Goal: Transaction & Acquisition: Purchase product/service

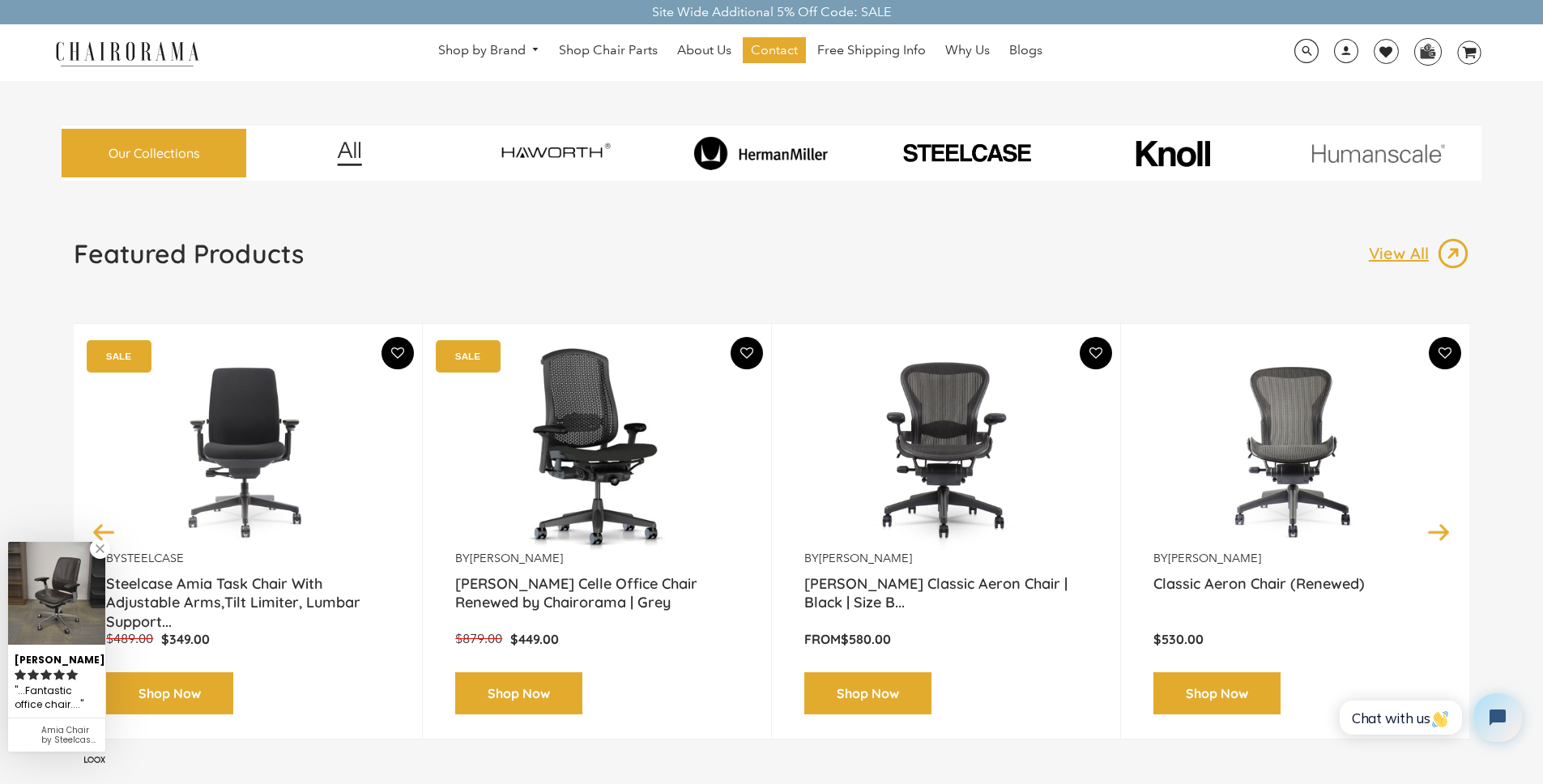
click at [777, 151] on img at bounding box center [760, 153] width 198 height 34
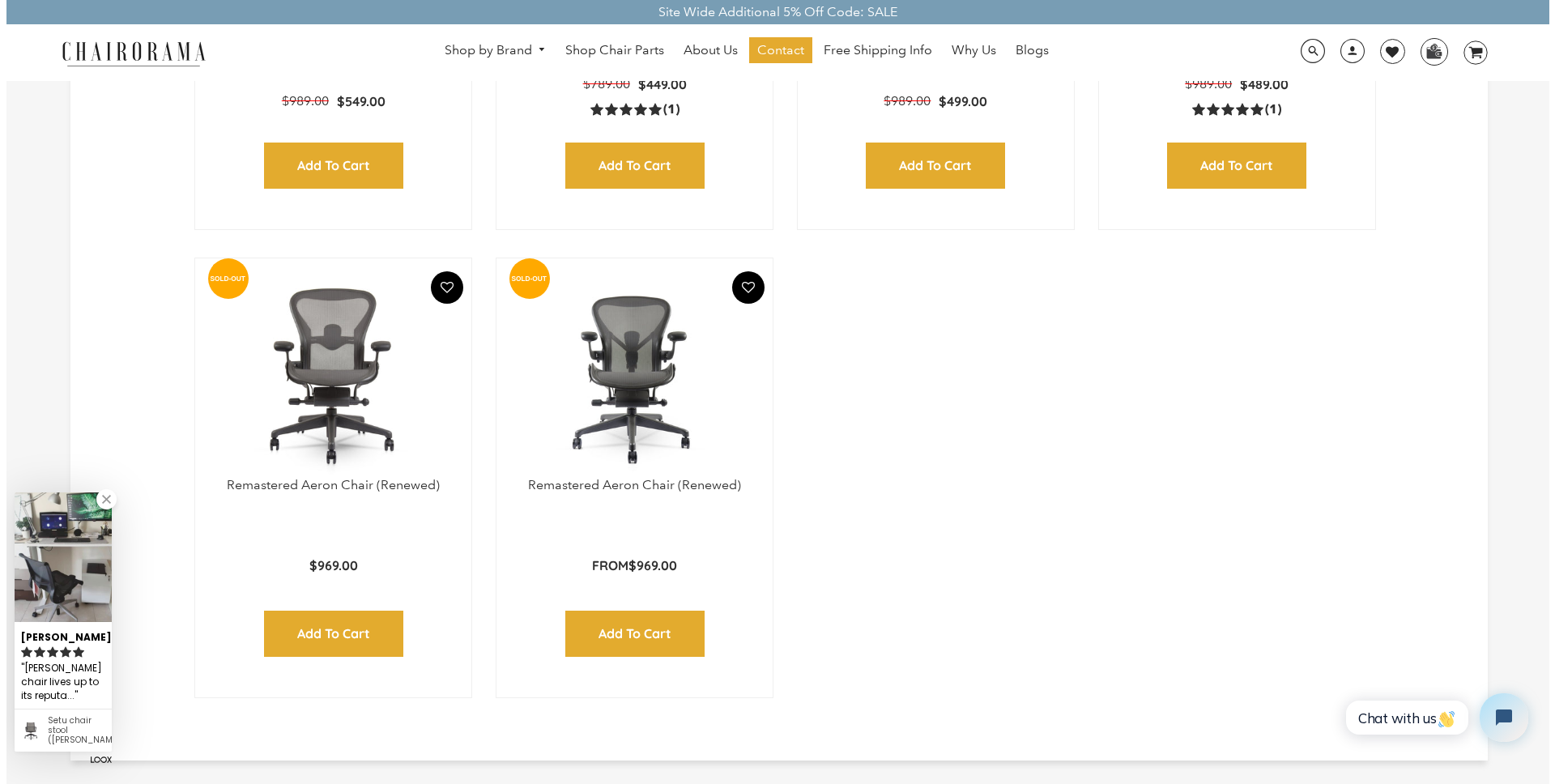
scroll to position [1385, 0]
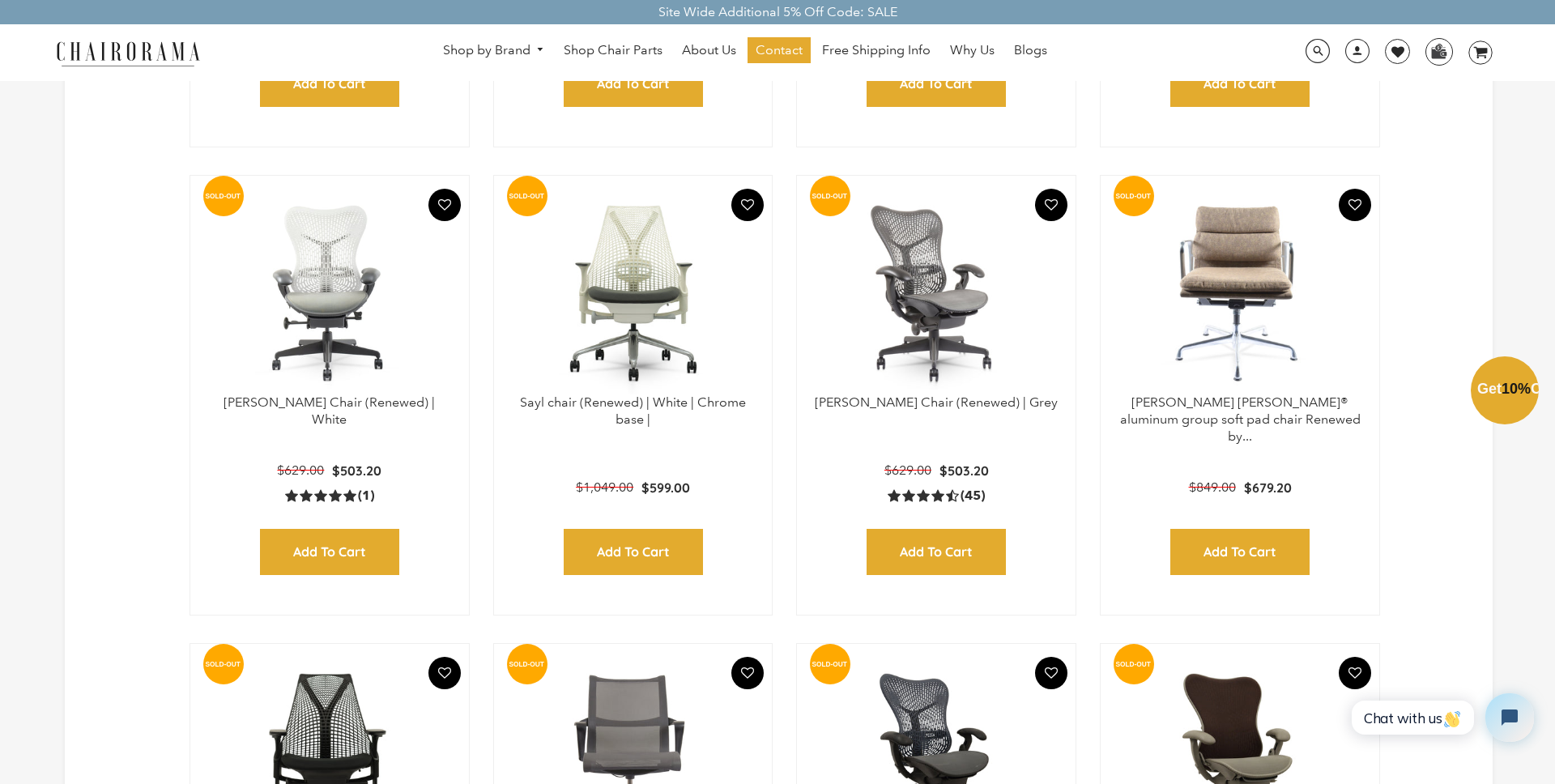
click at [72, 247] on div "Close dialog Exclusive Offer: Enjoy 10% Off! Get Your Coupon Code Now. Sign up …" at bounding box center [778, 390] width 1555 height 784
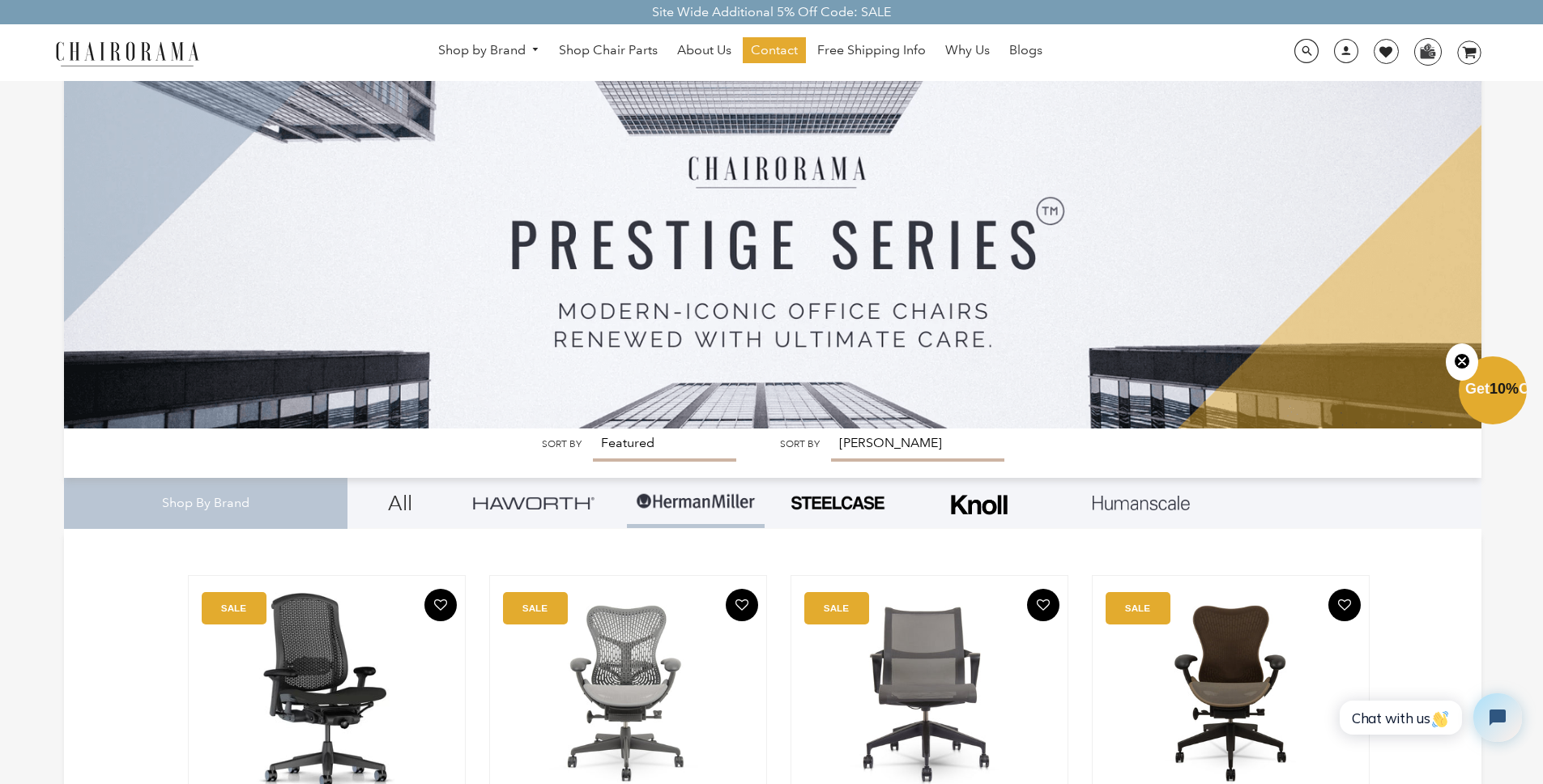
scroll to position [0, 0]
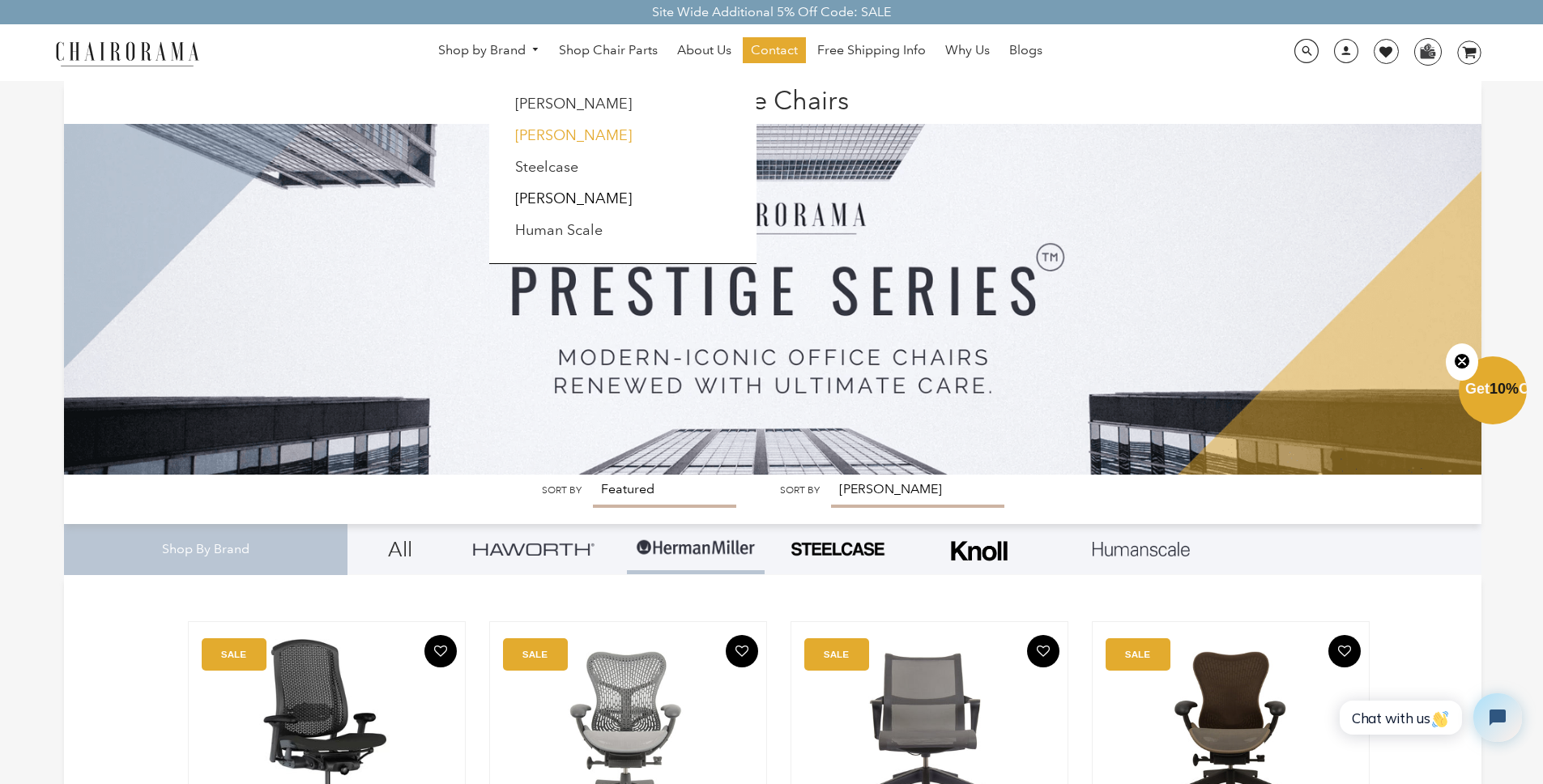
click at [537, 140] on link "[PERSON_NAME]" at bounding box center [574, 136] width 117 height 18
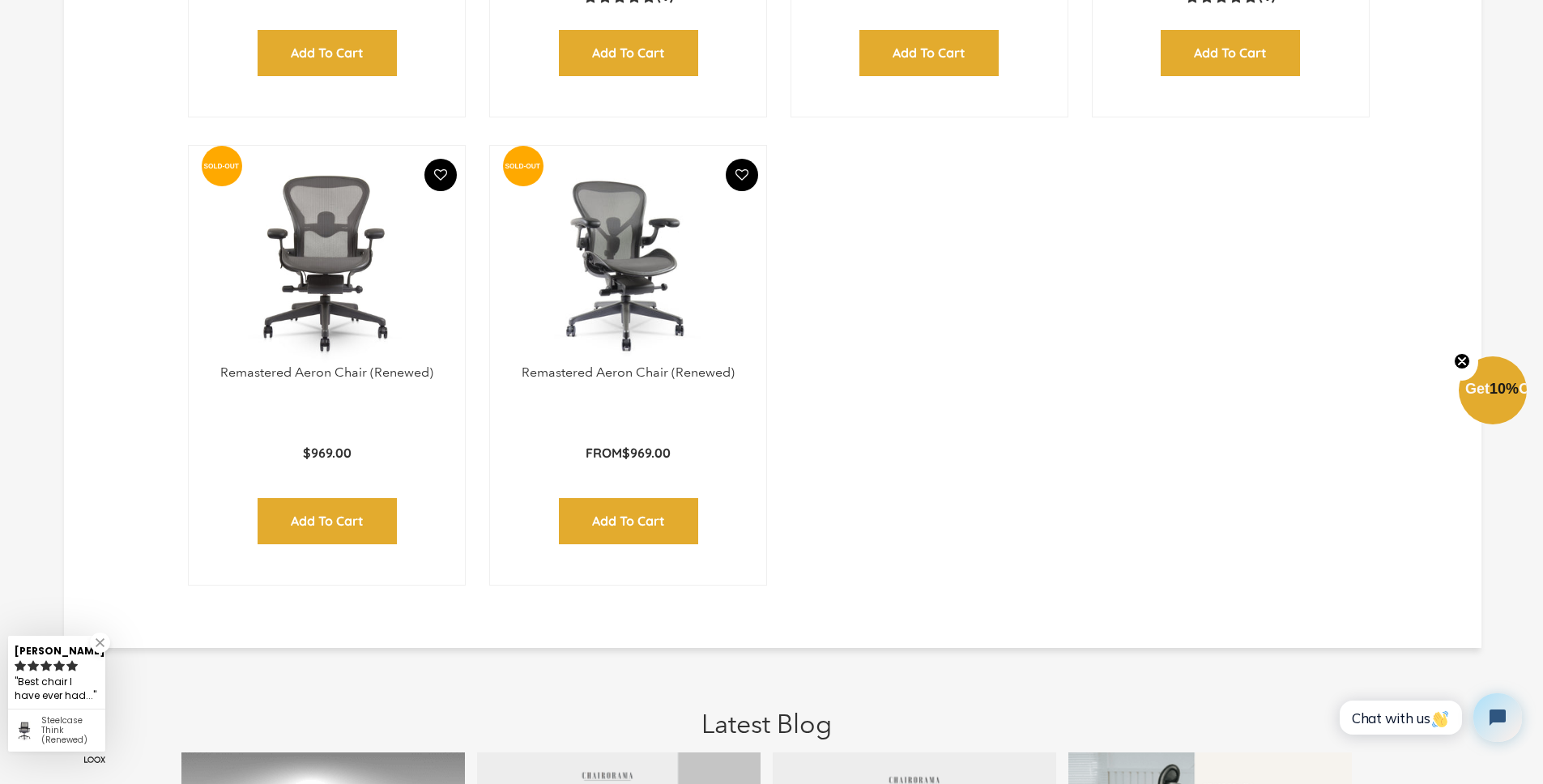
scroll to position [2353, 0]
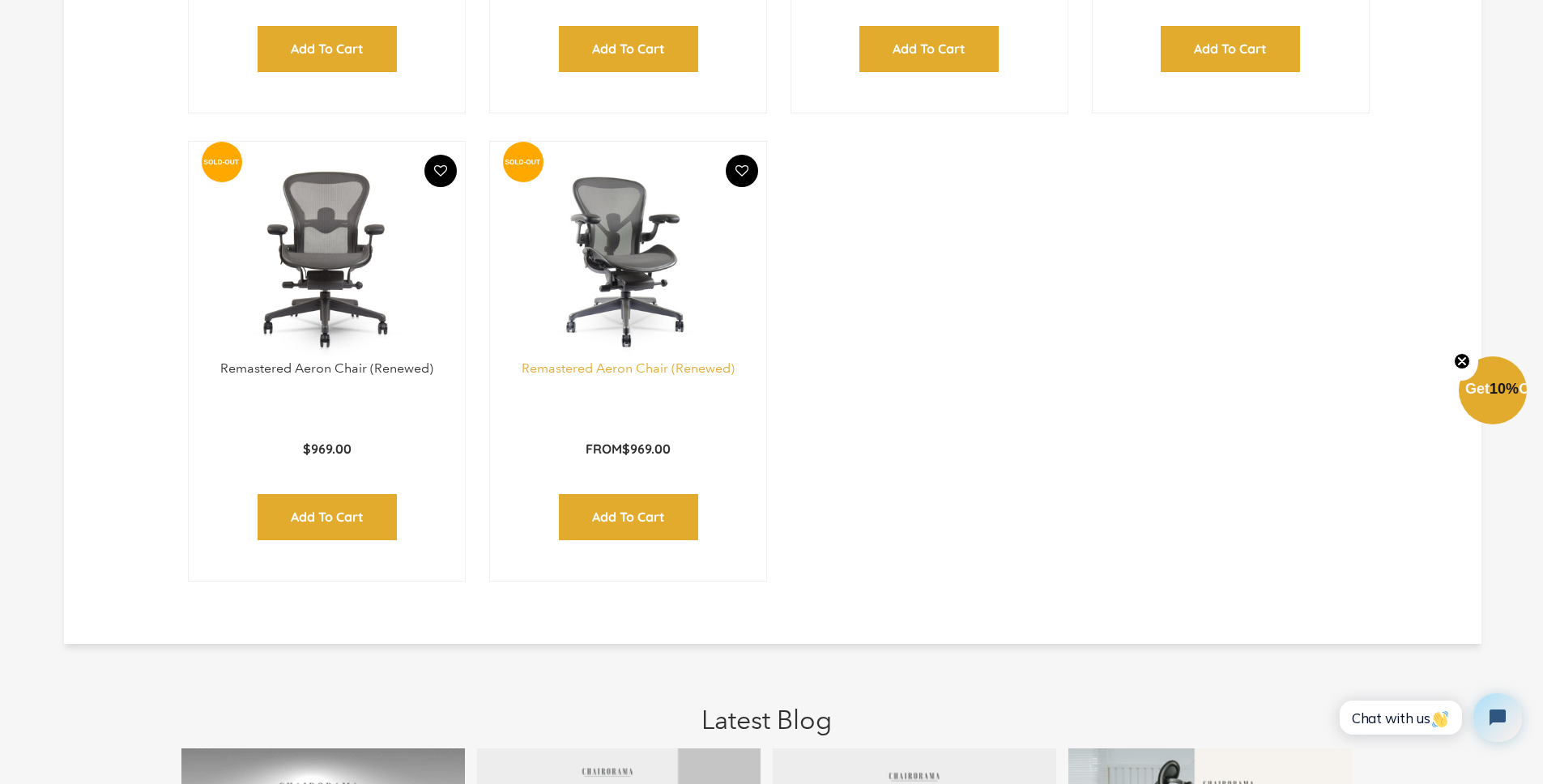
click at [611, 364] on link "Remastered Aeron Chair (Renewed)" at bounding box center [628, 368] width 213 height 16
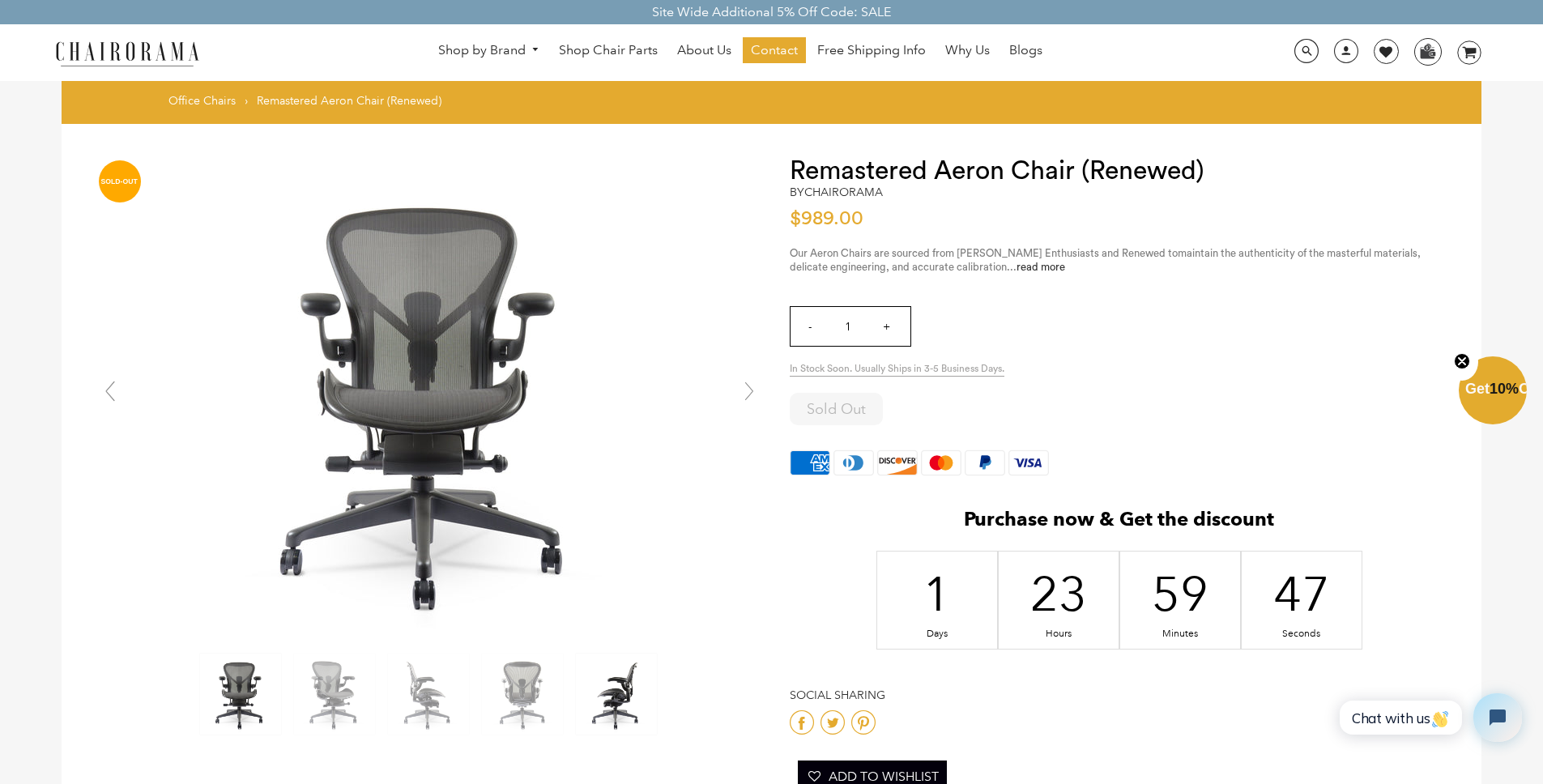
click at [621, 679] on img at bounding box center [617, 694] width 81 height 81
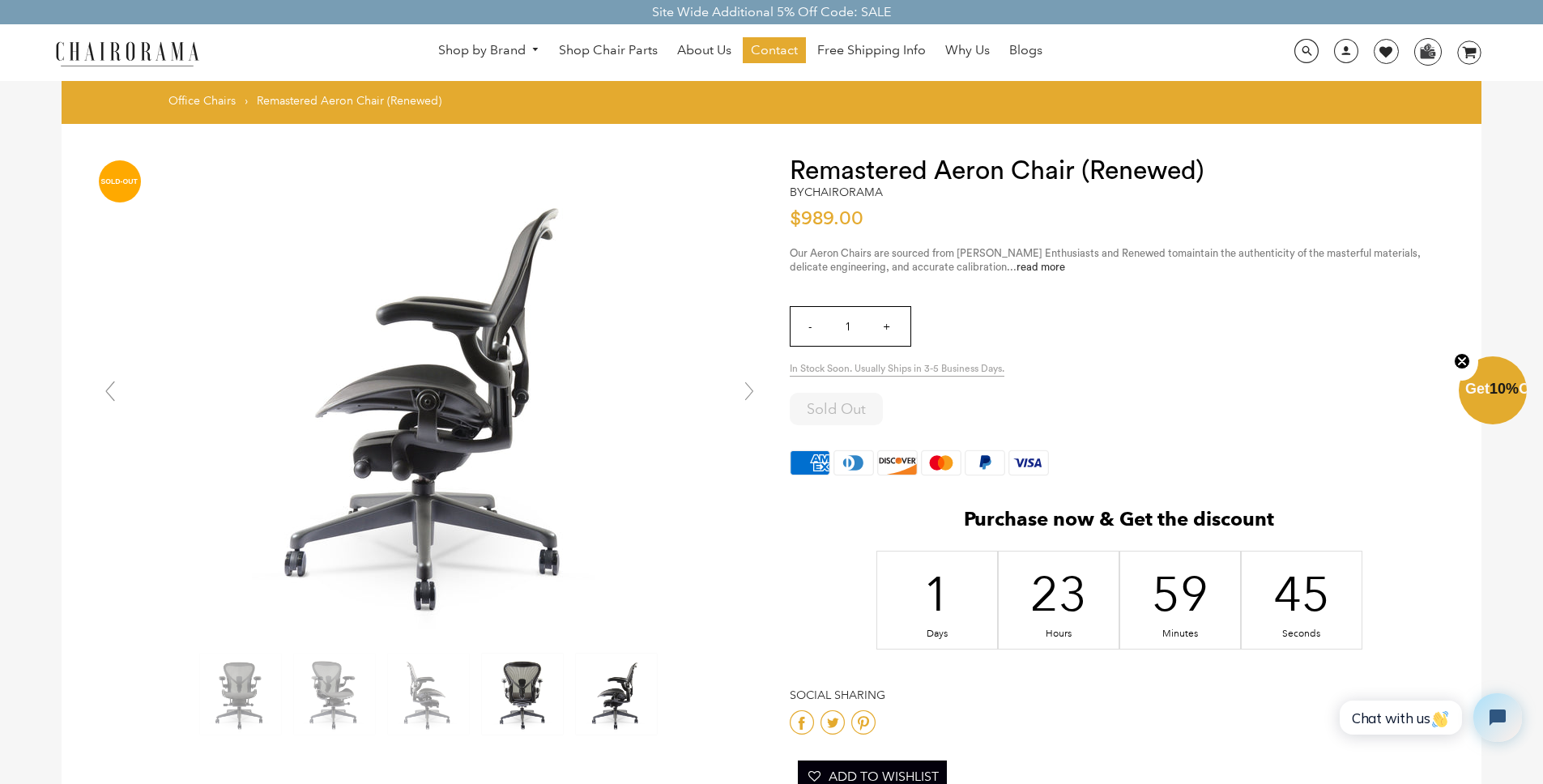
click at [513, 681] on img at bounding box center [522, 694] width 81 height 81
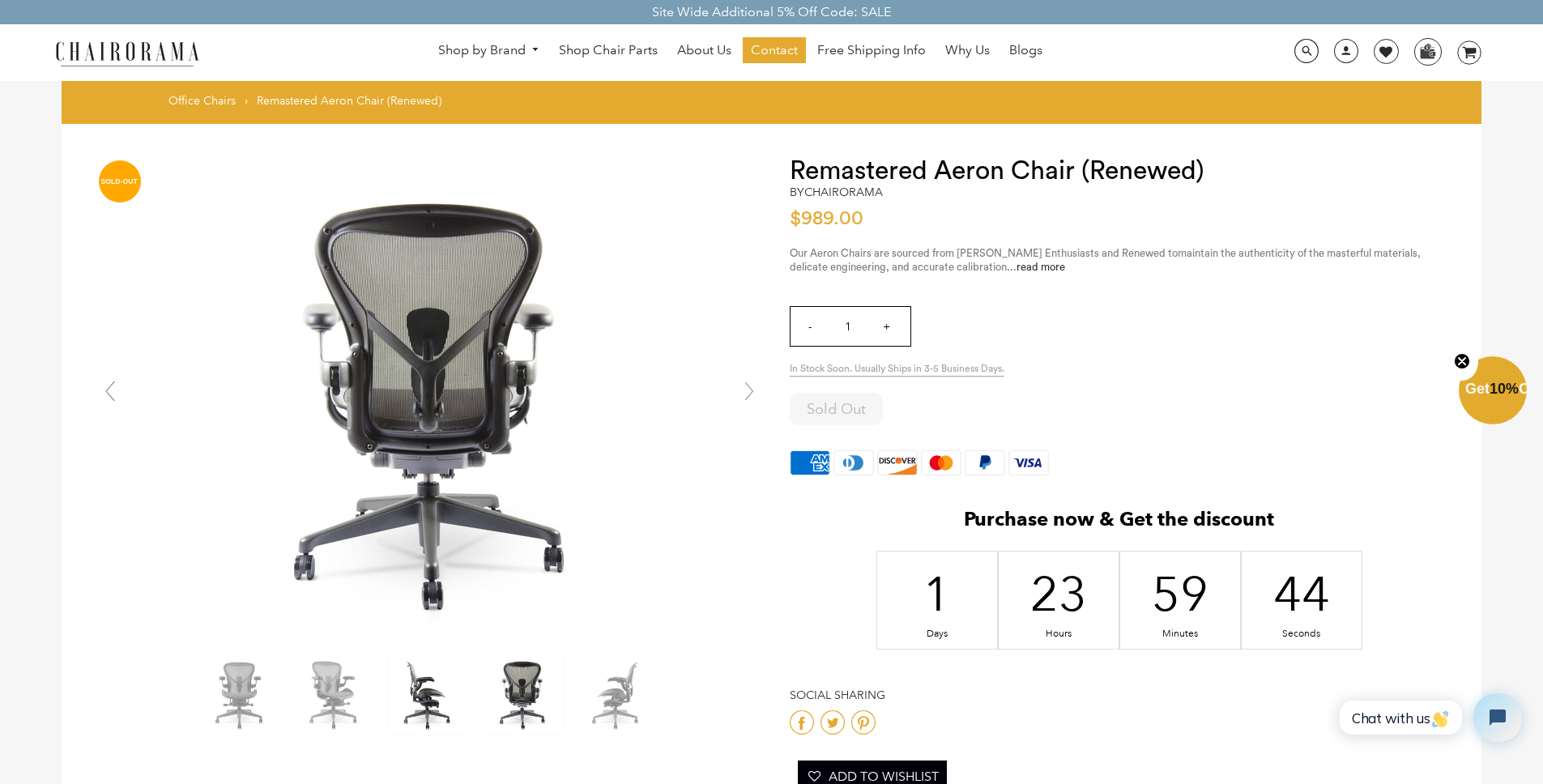
click at [419, 682] on img at bounding box center [428, 694] width 81 height 81
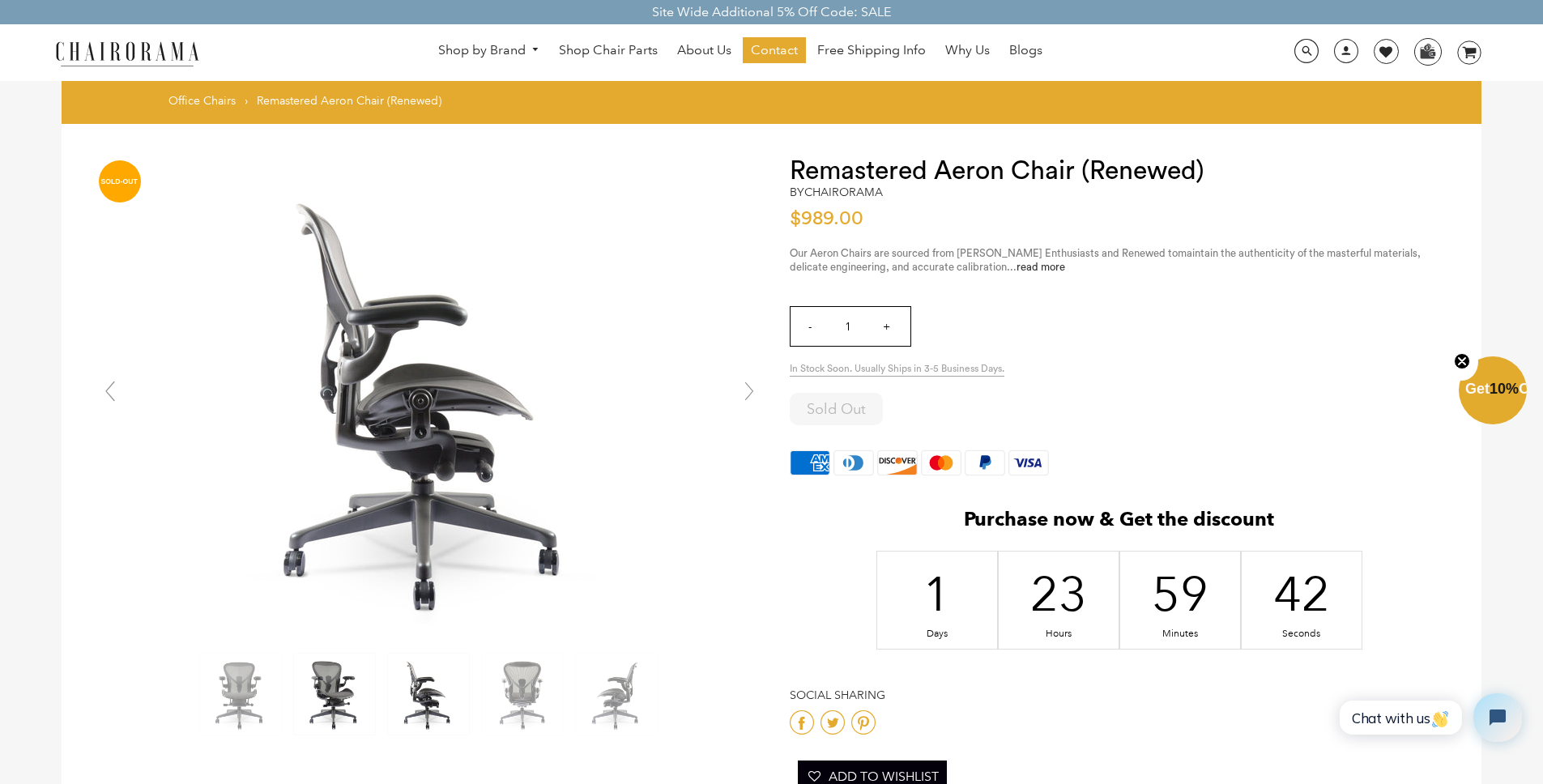
click at [353, 689] on img at bounding box center [335, 694] width 81 height 81
